Goal: Task Accomplishment & Management: Manage account settings

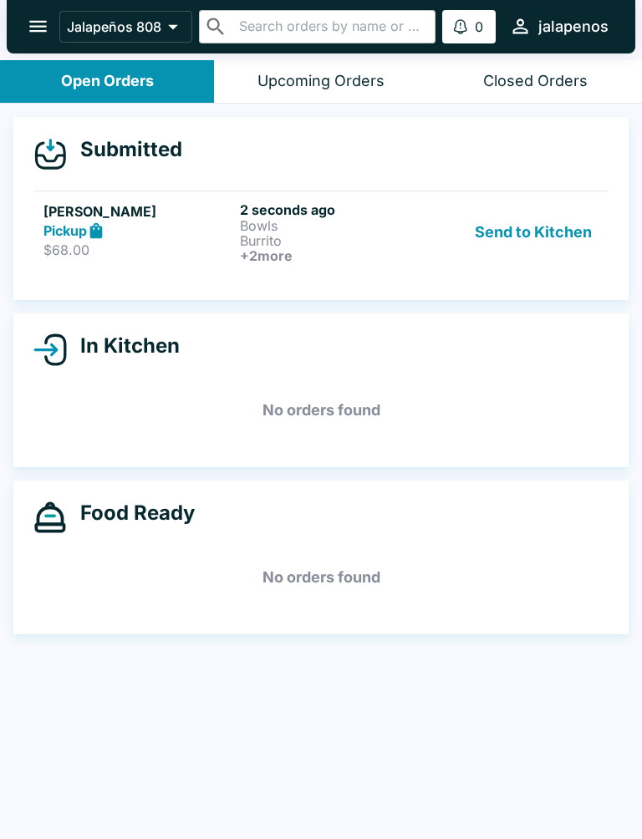
click at [353, 253] on h6 "+ 2 more" at bounding box center [335, 255] width 190 height 15
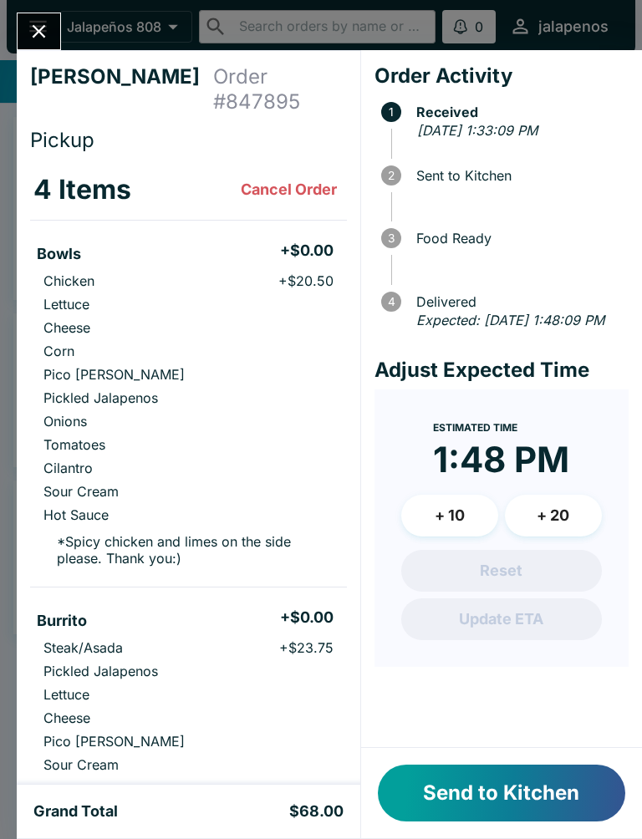
click at [551, 536] on button "+ 20" at bounding box center [553, 516] width 97 height 42
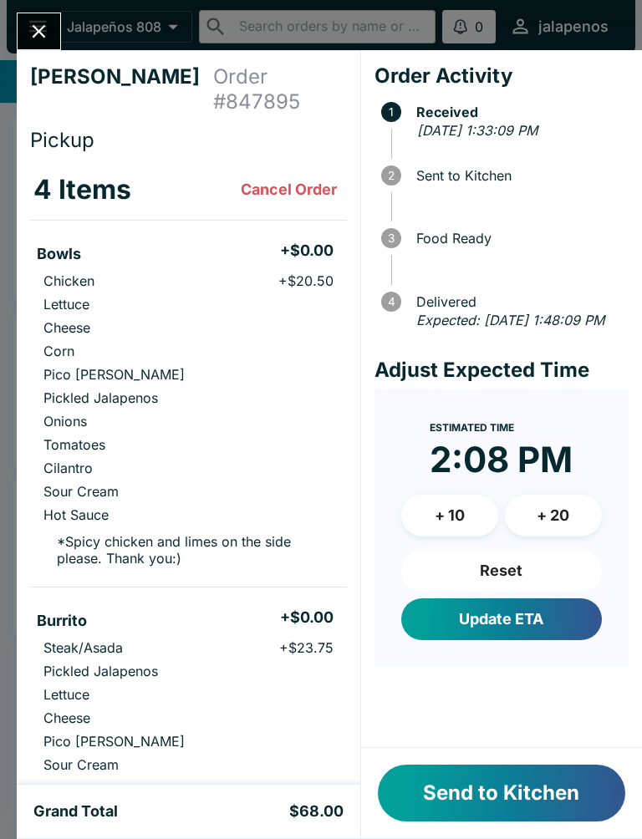
click at [534, 628] on button "Update ETA" at bounding box center [501, 619] width 201 height 42
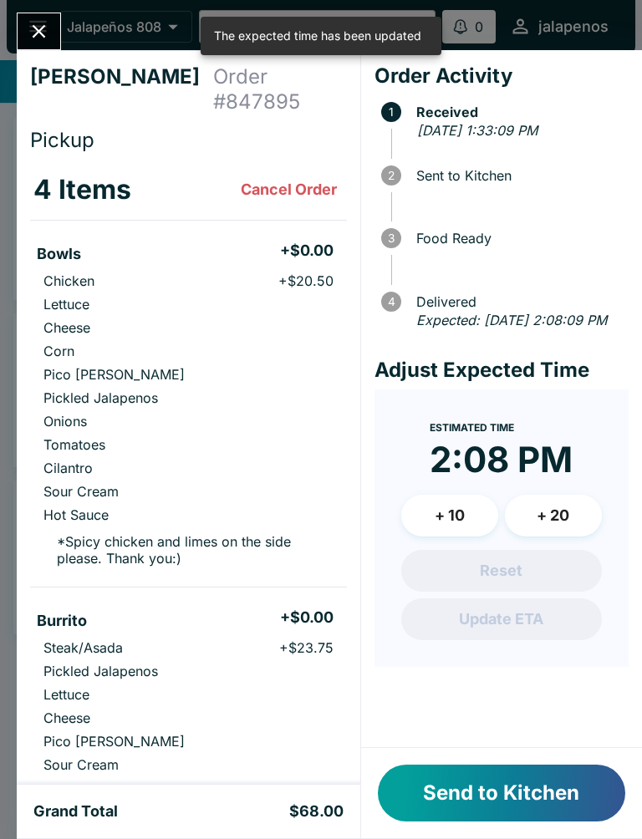
click at [541, 795] on button "Send to Kitchen" at bounding box center [501, 793] width 247 height 57
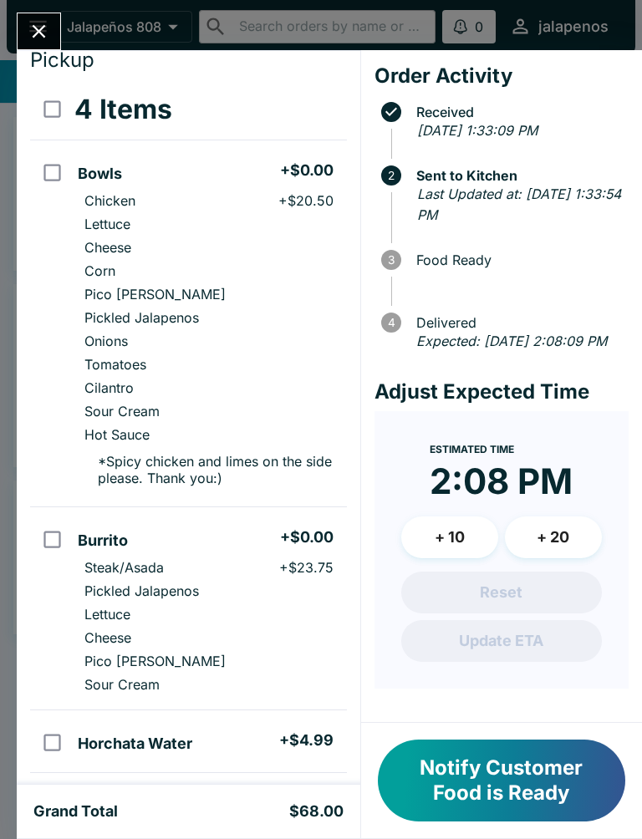
scroll to position [89, 0]
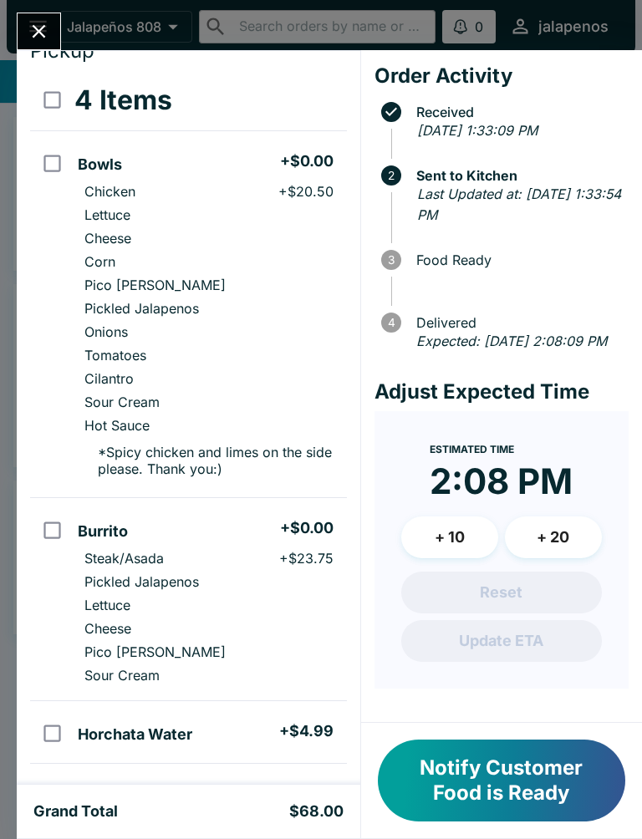
click at [208, 647] on li "Pico [PERSON_NAME]" at bounding box center [208, 651] width 275 height 23
click at [155, 551] on p "Steak/Asada" at bounding box center [123, 558] width 79 height 17
checkbox input "false"
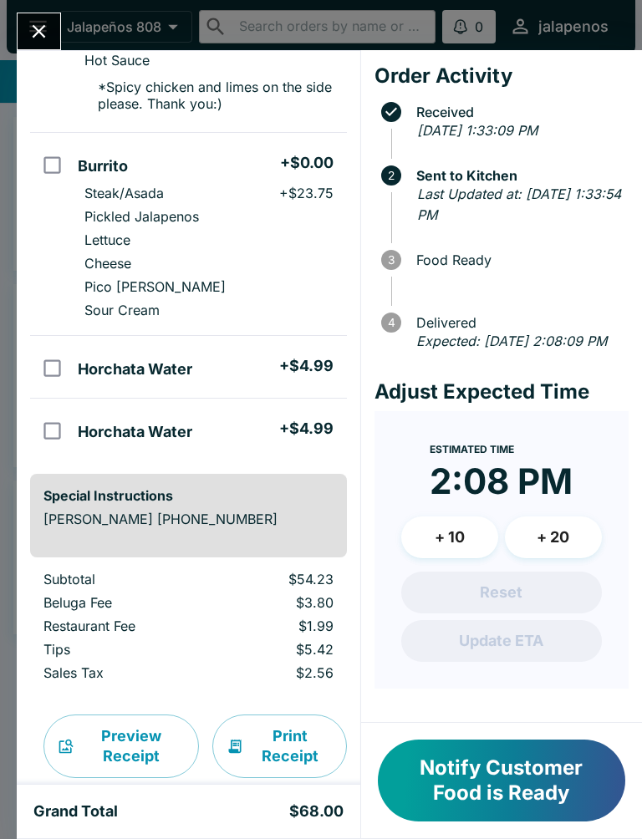
scroll to position [457, 0]
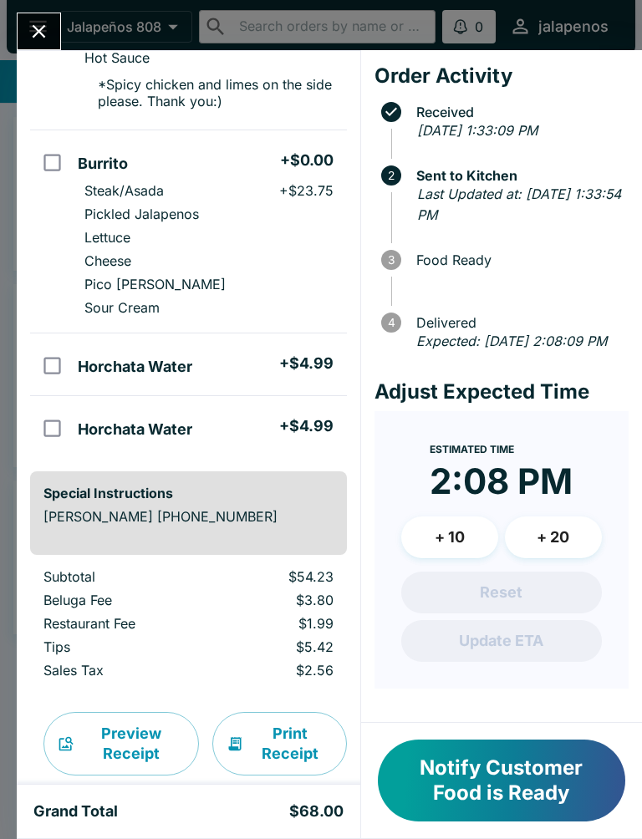
click at [450, 798] on button "Notify Customer Food is Ready" at bounding box center [501, 781] width 247 height 82
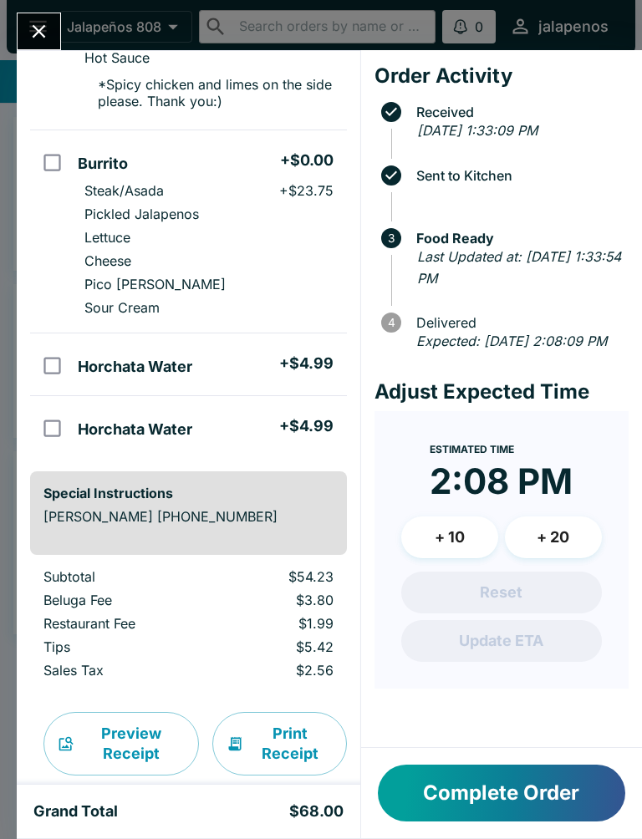
click at [464, 785] on button "Complete Order" at bounding box center [501, 793] width 247 height 57
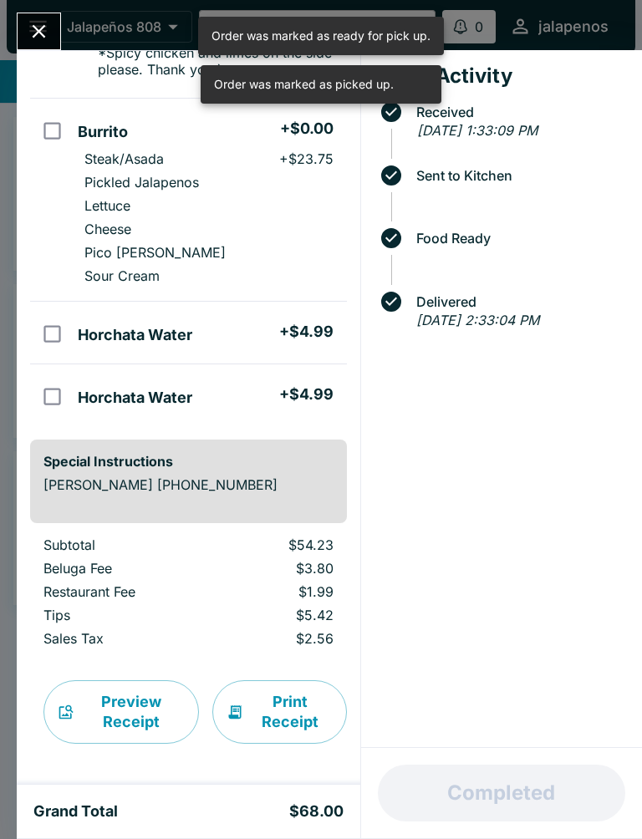
scroll to position [490, 0]
click at [43, 14] on button "Close" at bounding box center [39, 31] width 43 height 36
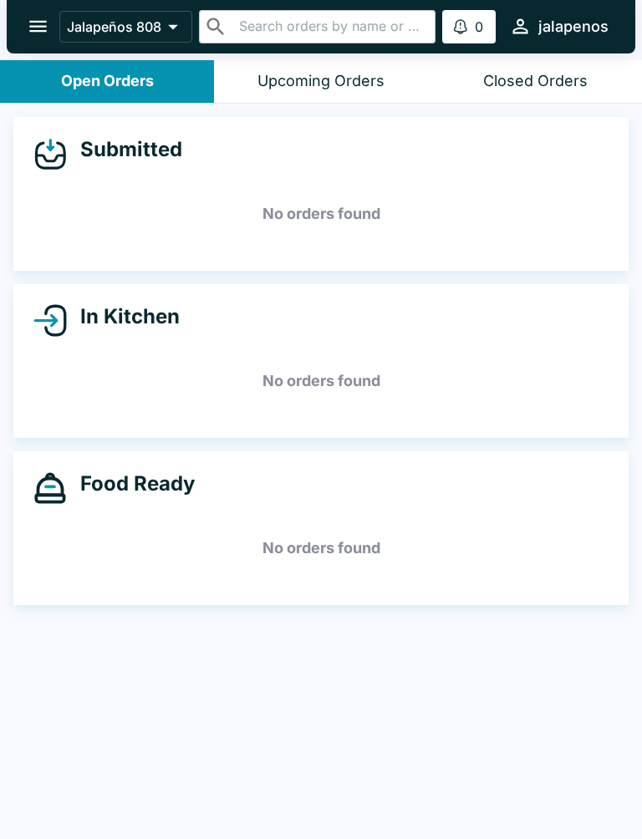
click at [452, 100] on button "Closed Orders" at bounding box center [535, 81] width 214 height 43
